Goal: Task Accomplishment & Management: Use online tool/utility

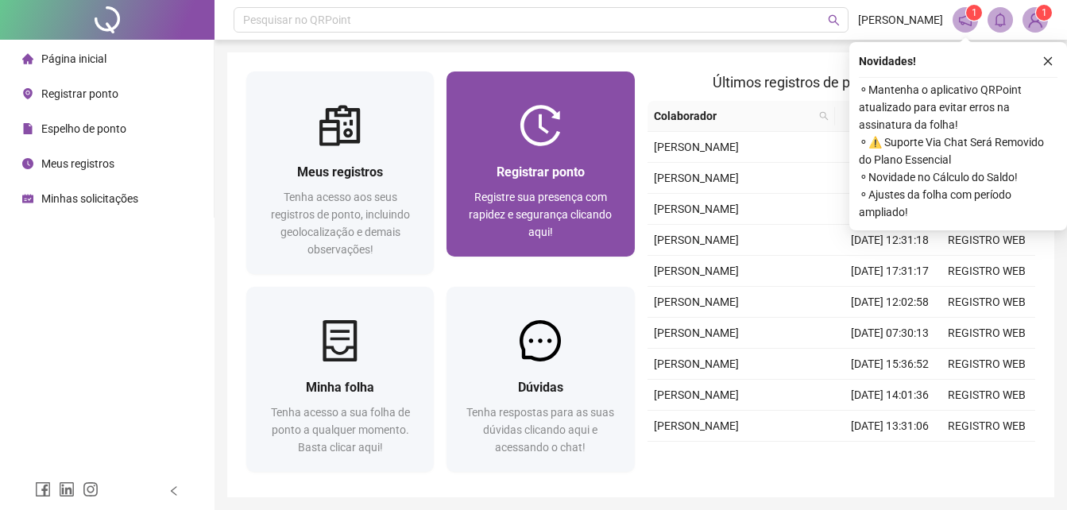
click at [533, 223] on div "Registre sua presença com rapidez e segurança clicando aqui!" at bounding box center [540, 214] width 149 height 52
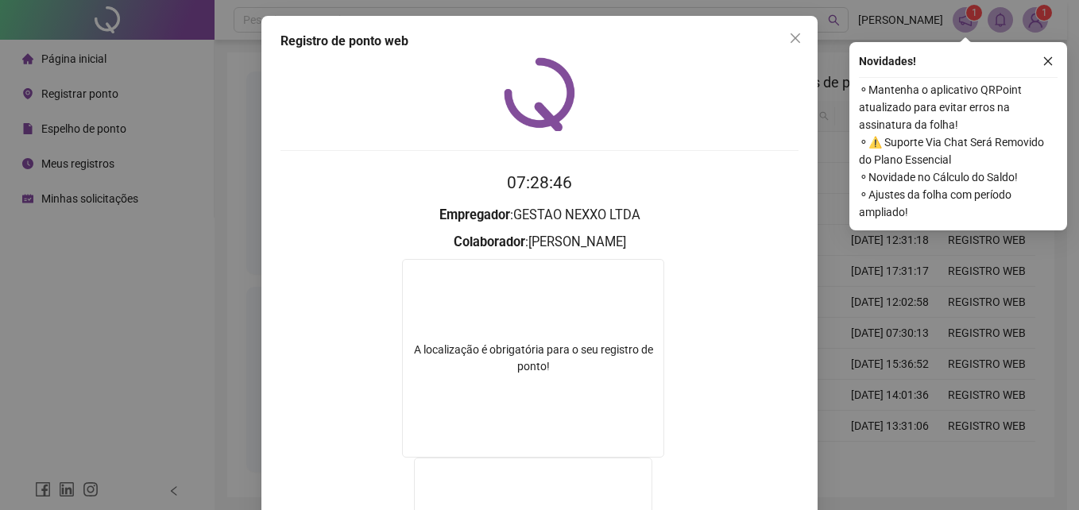
scroll to position [155, 0]
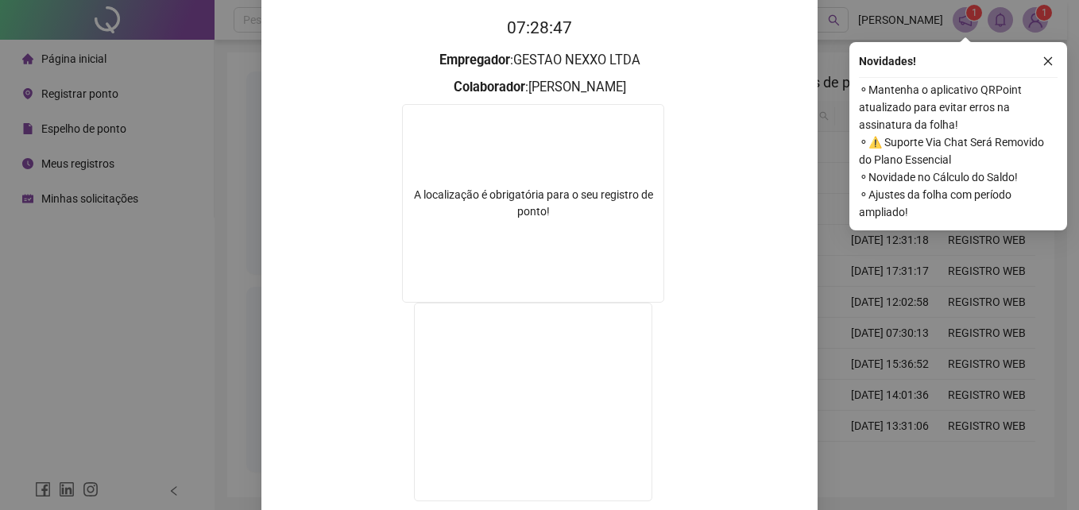
drag, startPoint x: 951, startPoint y: 238, endPoint x: 180, endPoint y: 291, distance: 772.8
click at [166, 272] on div "Registro de ponto web 07:28:47 Empregador : GESTAO NEXXO LTDA Colaborador : [PE…" at bounding box center [539, 255] width 1079 height 510
click at [180, 291] on div "Página inicial Registrar ponto Espelho de ponto Meus registros Minhas solicitaç…" at bounding box center [107, 236] width 215 height 472
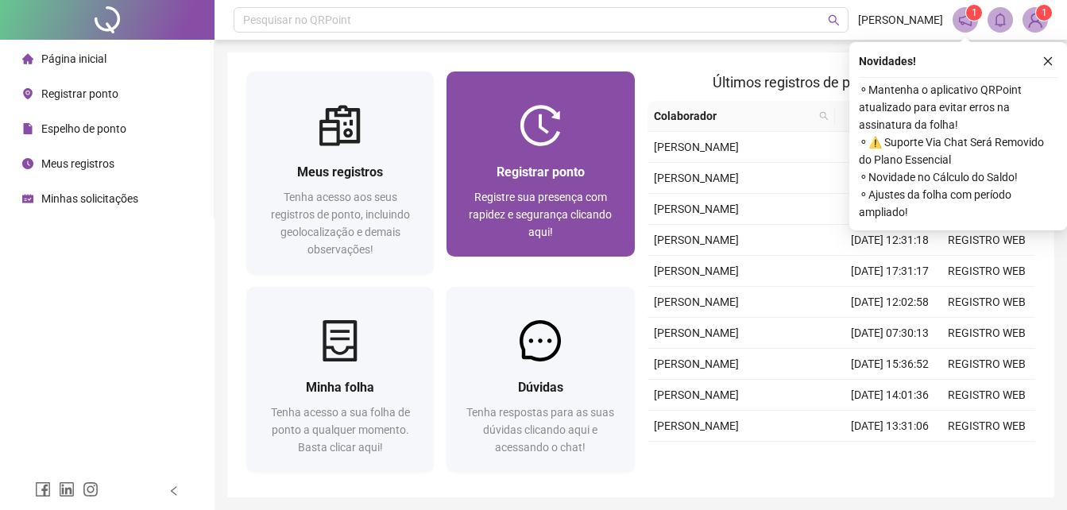
click at [599, 130] on div at bounding box center [541, 125] width 188 height 41
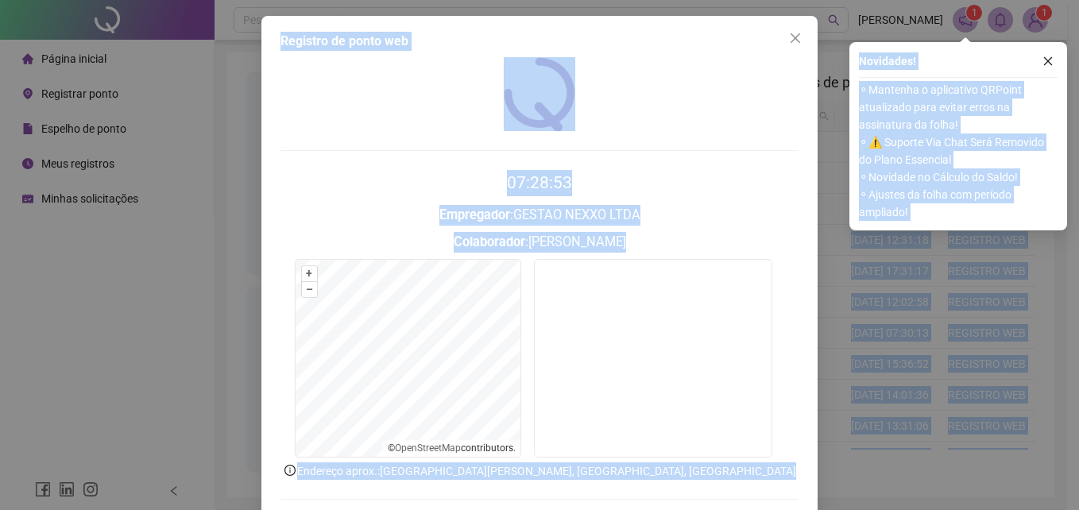
drag, startPoint x: 1038, startPoint y: 509, endPoint x: 1082, endPoint y: 423, distance: 97.0
click at [1079, 423] on html "Página inicial Registrar ponto Espelho de ponto Meus registros Minhas solicitaç…" at bounding box center [539, 255] width 1079 height 510
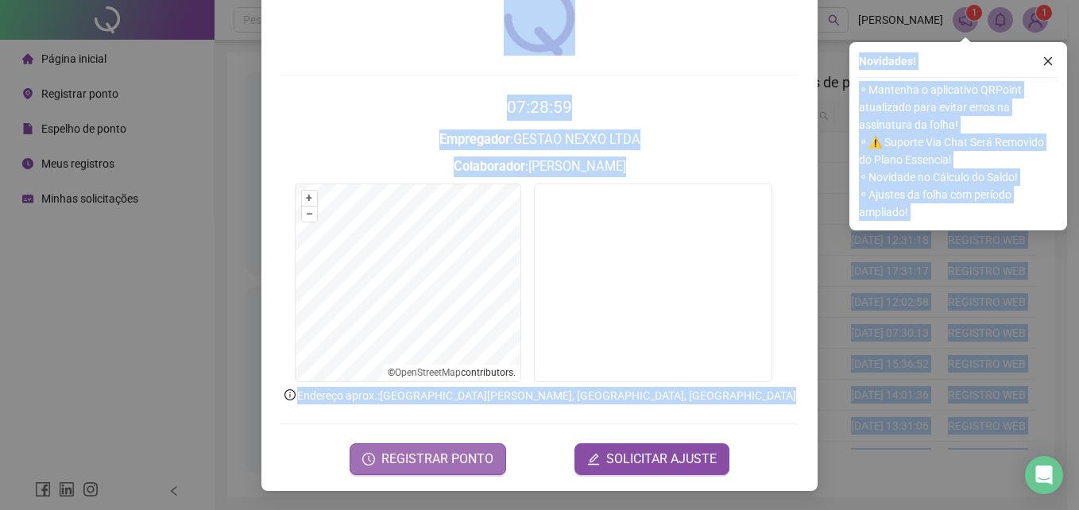
drag, startPoint x: 446, startPoint y: 462, endPoint x: 395, endPoint y: 455, distance: 51.4
click at [395, 455] on span "REGISTRAR PONTO" at bounding box center [438, 459] width 112 height 19
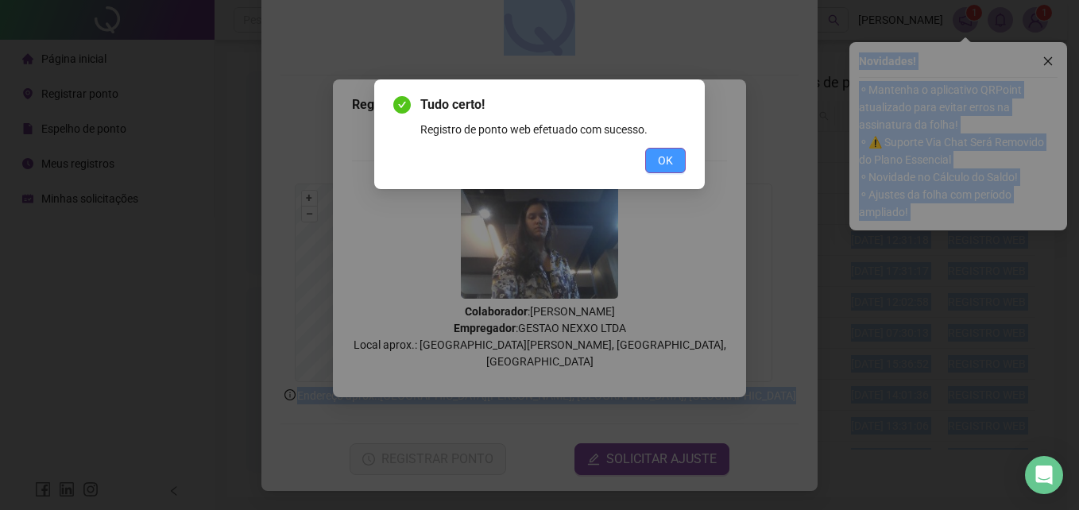
click at [657, 153] on button "OK" at bounding box center [665, 160] width 41 height 25
